Goal: Transaction & Acquisition: Purchase product/service

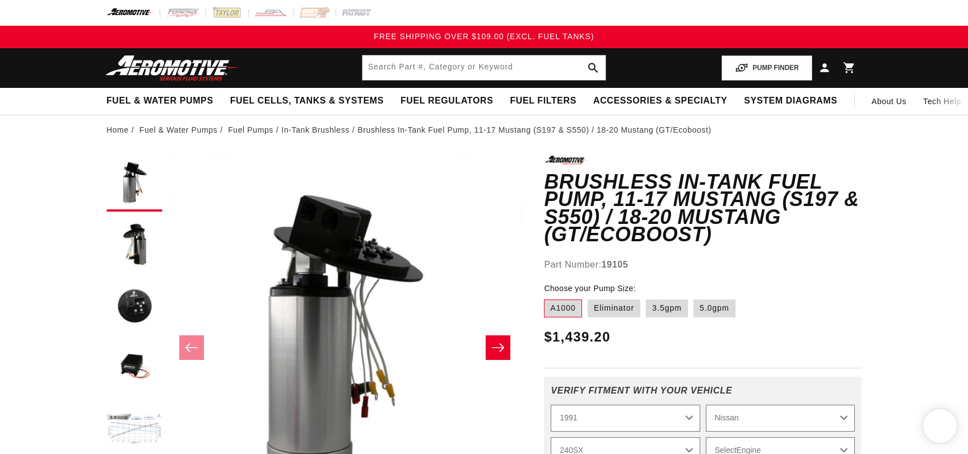
select select "1991"
select select "Nissan"
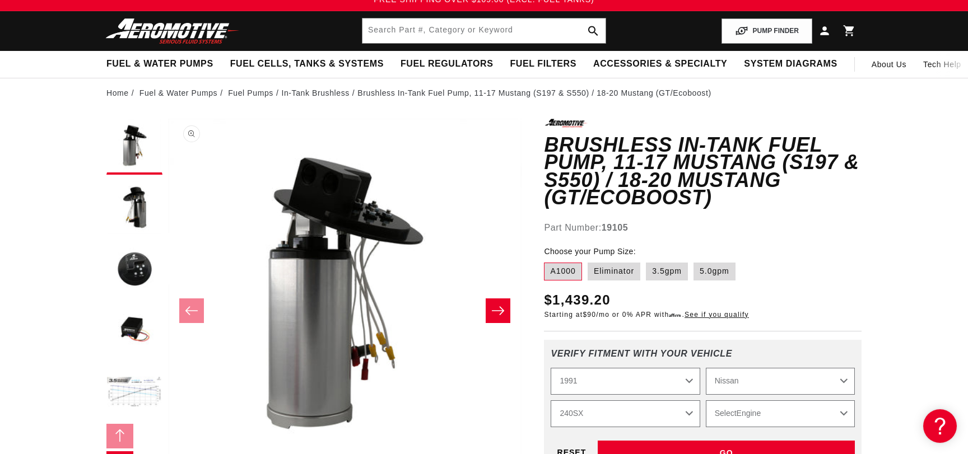
scroll to position [60, 0]
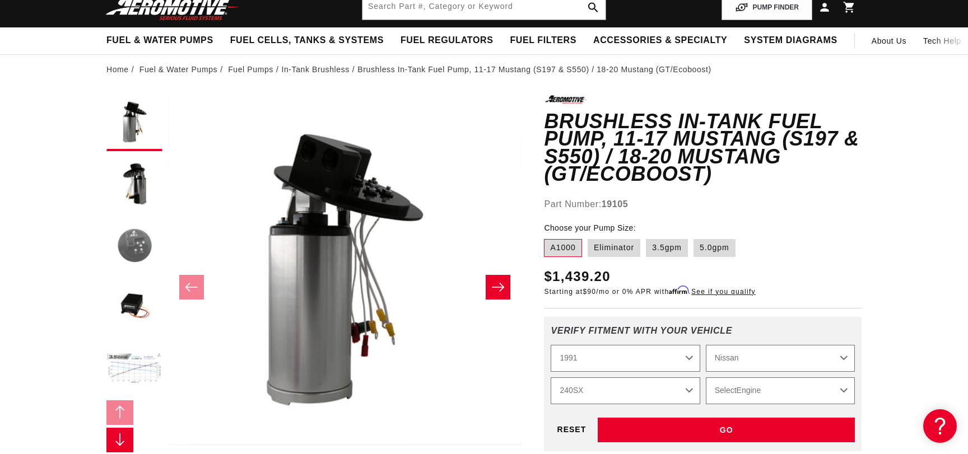
click at [148, 245] on button "Load image 3 in gallery view" at bounding box center [134, 246] width 56 height 56
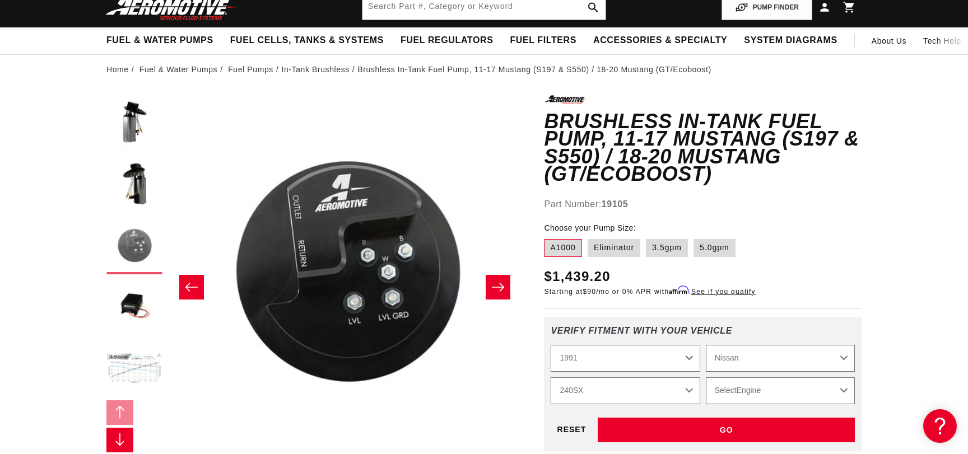
scroll to position [1, 707]
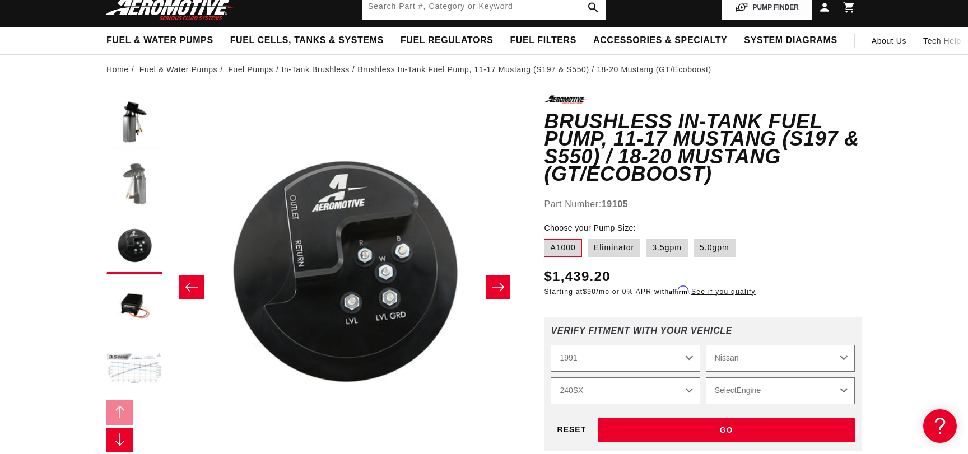
click at [140, 192] on button "Load image 2 in gallery view" at bounding box center [134, 185] width 56 height 56
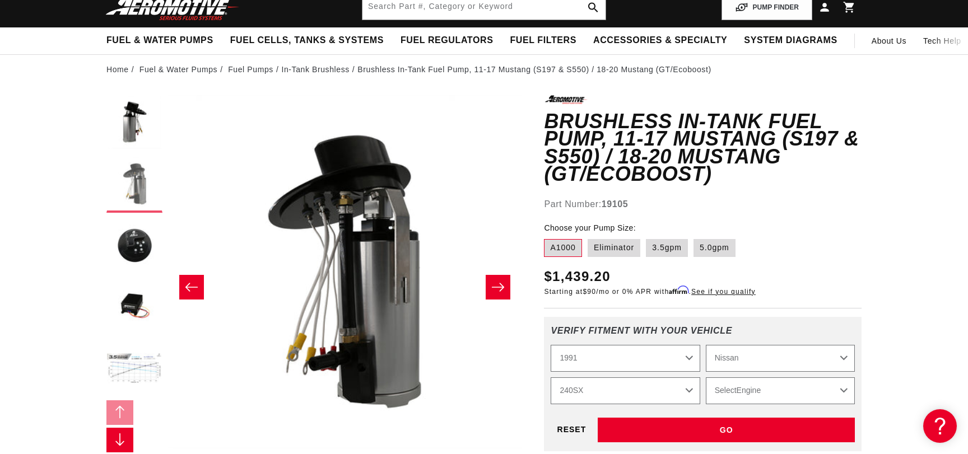
scroll to position [1, 353]
click at [133, 134] on button "Load image 1 in gallery view" at bounding box center [134, 123] width 56 height 56
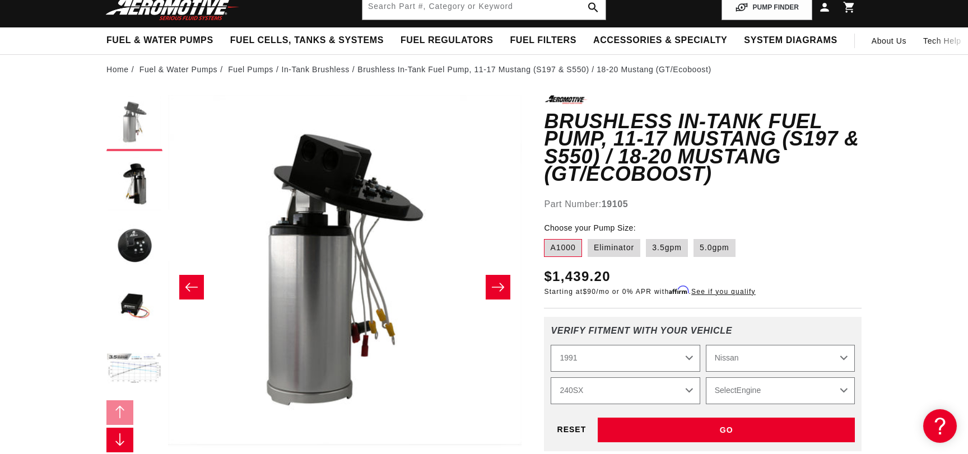
scroll to position [1, 0]
click at [129, 360] on button "Load image 5 in gallery view" at bounding box center [134, 370] width 56 height 56
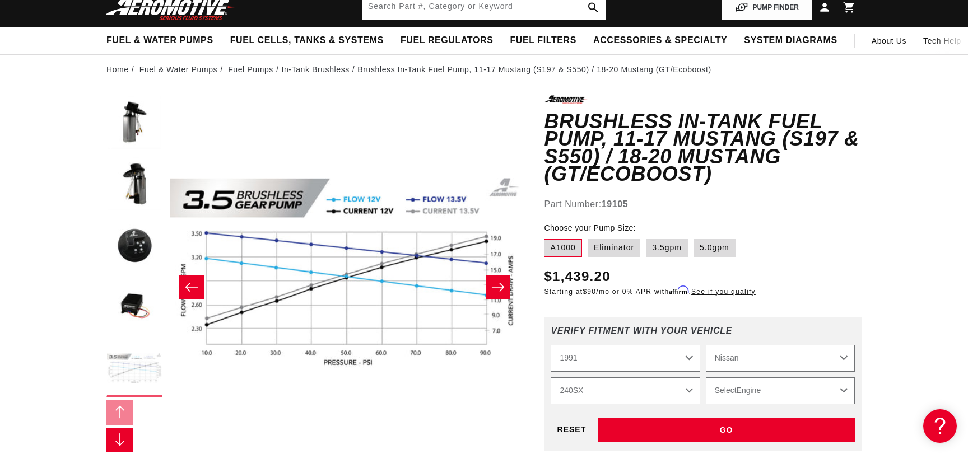
scroll to position [1, 1414]
click at [615, 239] on label "Eliminator" at bounding box center [613, 248] width 53 height 18
click at [588, 237] on input "Eliminator" at bounding box center [587, 237] width 1 height 1
radio input "true"
click at [653, 239] on label "3.5gpm" at bounding box center [667, 248] width 42 height 18
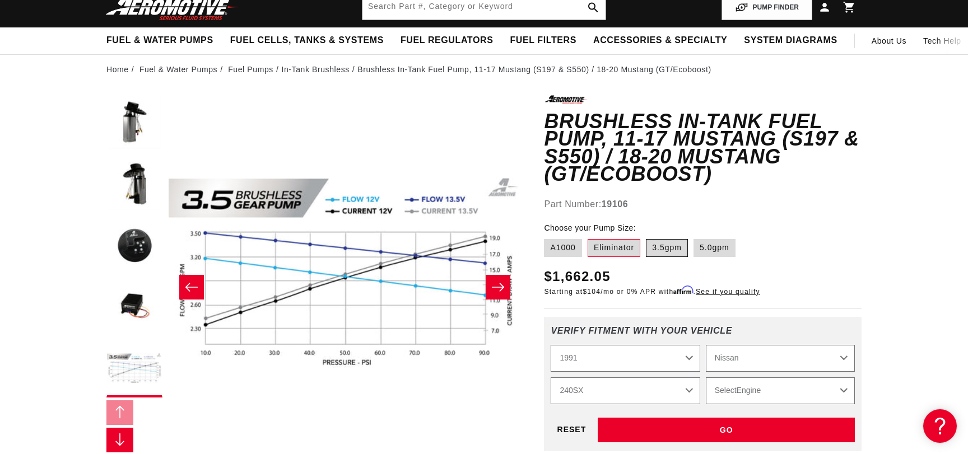
click at [646, 237] on input "3.5gpm" at bounding box center [646, 237] width 1 height 1
radio input "true"
click at [711, 239] on label "5.0gpm" at bounding box center [714, 248] width 42 height 18
click at [694, 237] on input "5.0gpm" at bounding box center [693, 237] width 1 height 1
radio input "true"
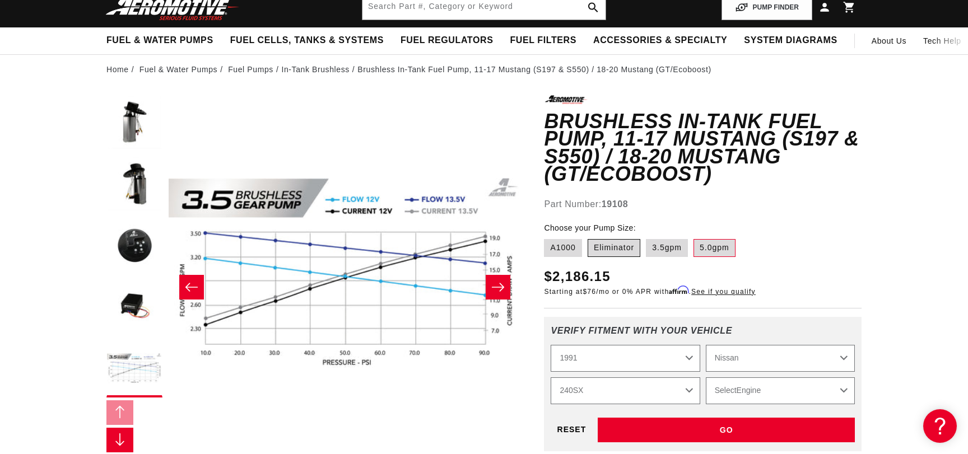
click at [605, 239] on label "Eliminator" at bounding box center [613, 248] width 53 height 18
click at [588, 237] on input "Eliminator" at bounding box center [587, 237] width 1 height 1
radio input "true"
click at [559, 239] on label "A1000" at bounding box center [563, 248] width 38 height 18
click at [547, 237] on input "A1000" at bounding box center [547, 237] width 1 height 1
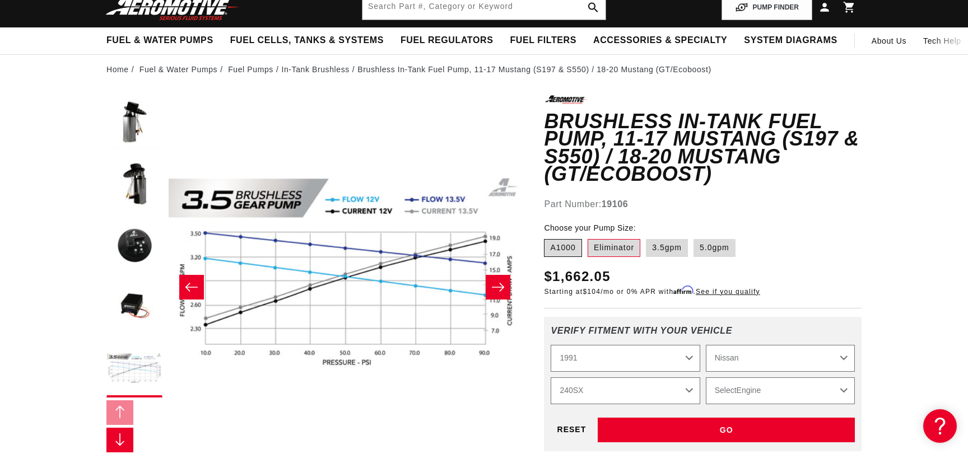
radio input "true"
click at [602, 239] on label "Eliminator" at bounding box center [613, 248] width 53 height 18
click at [588, 237] on input "Eliminator" at bounding box center [587, 237] width 1 height 1
radio input "true"
click at [139, 120] on button "Load image 1 in gallery view" at bounding box center [134, 123] width 56 height 56
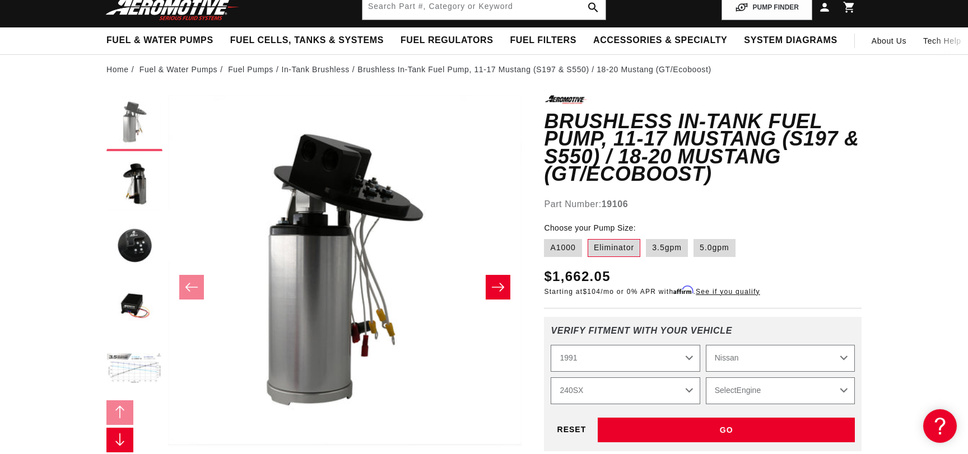
scroll to position [1, 0]
